Goal: Information Seeking & Learning: Learn about a topic

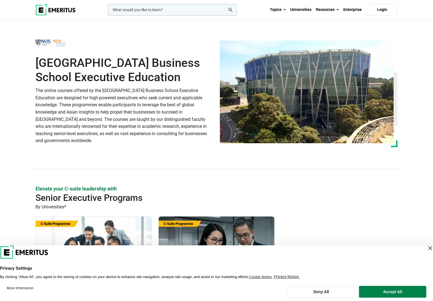
click at [58, 7] on img at bounding box center [55, 9] width 40 height 11
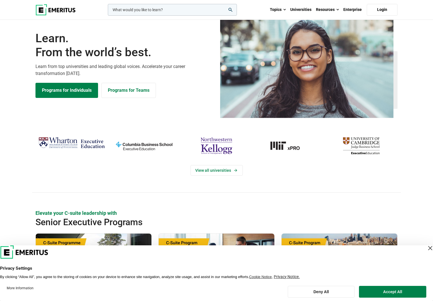
scroll to position [25, 0]
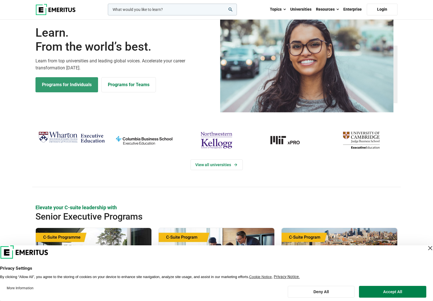
click at [77, 87] on link "Programs for Individuals" at bounding box center [66, 84] width 63 height 15
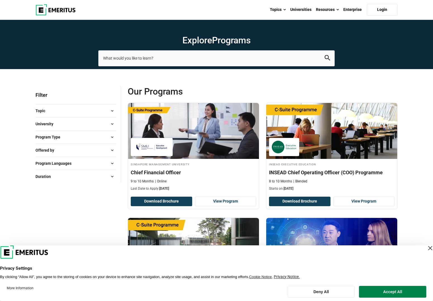
click at [81, 123] on button "University" at bounding box center [75, 124] width 81 height 8
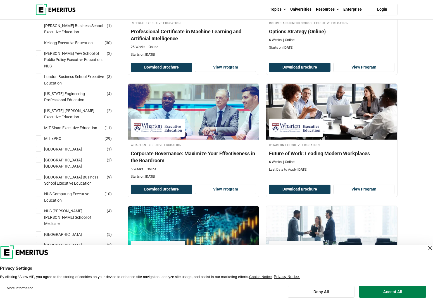
scroll to position [375, 0]
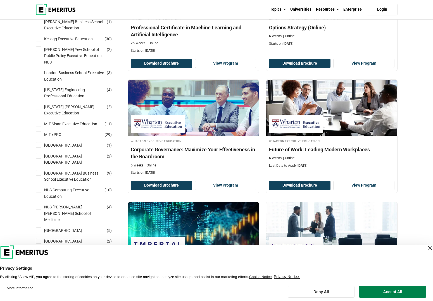
click at [40, 170] on input "National University of Singapore Business School Executive Education ( 9 )" at bounding box center [39, 173] width 6 height 6
checkbox input "true"
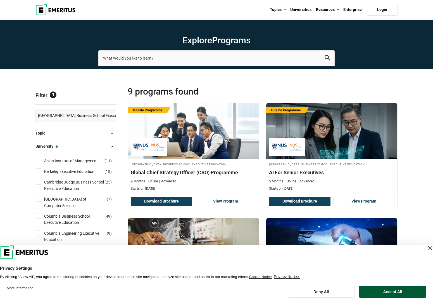
click at [398, 293] on button "Accept All" at bounding box center [392, 292] width 67 height 12
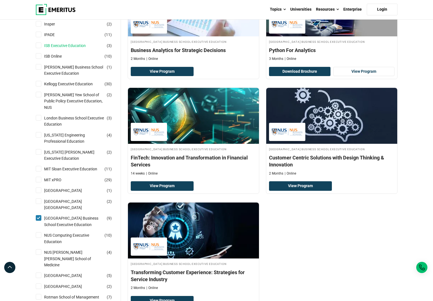
scroll to position [350, 0]
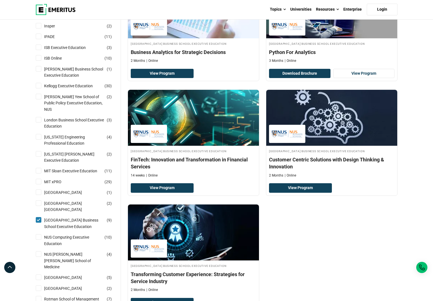
click at [39, 217] on input "National University of Singapore Business School Executive Education ( 9 )" at bounding box center [39, 220] width 6 height 6
checkbox input "false"
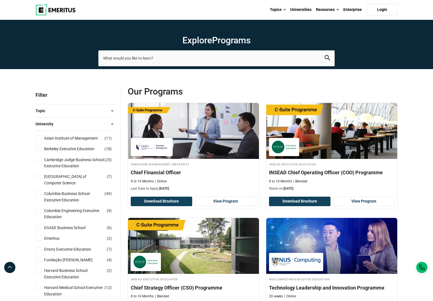
click at [100, 127] on button "University" at bounding box center [75, 124] width 81 height 8
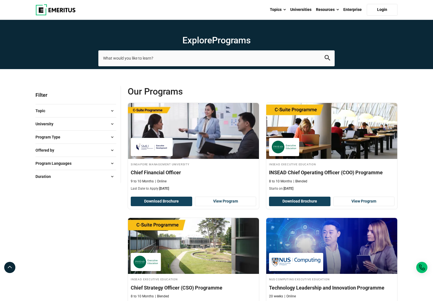
click at [93, 111] on button "Topic" at bounding box center [75, 110] width 81 height 8
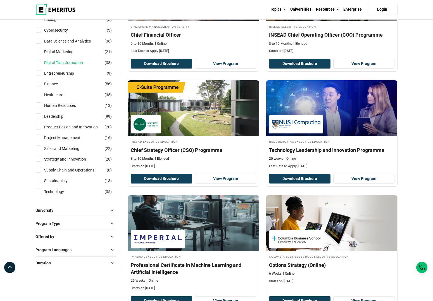
scroll to position [132, 0]
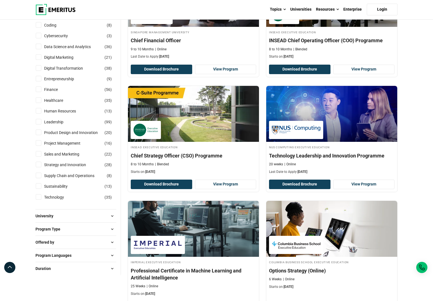
click at [40, 198] on input "Technology ( 35 )" at bounding box center [39, 197] width 6 height 6
checkbox input "true"
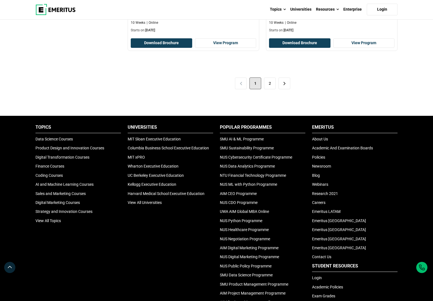
scroll to position [1203, 0]
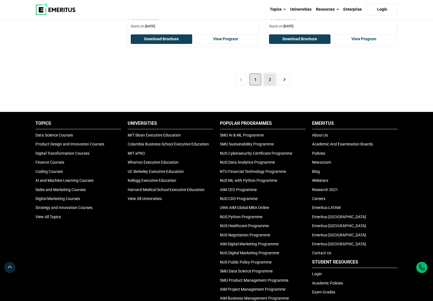
click at [272, 82] on link "2" at bounding box center [270, 79] width 12 height 12
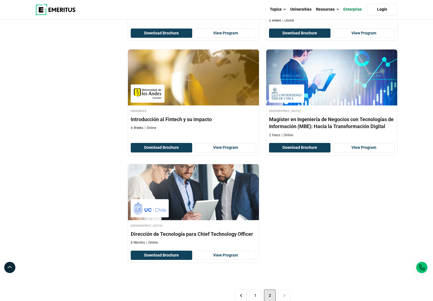
scroll to position [738, 0]
